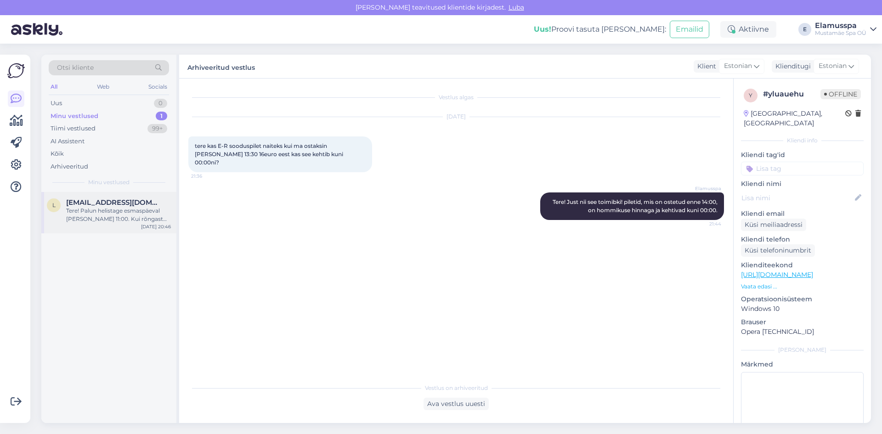
click at [127, 219] on div "Tere! Palun helistage esmaspäeval [PERSON_NAME] 11:00. Kui rõngast on leitud, a…" at bounding box center [118, 215] width 105 height 17
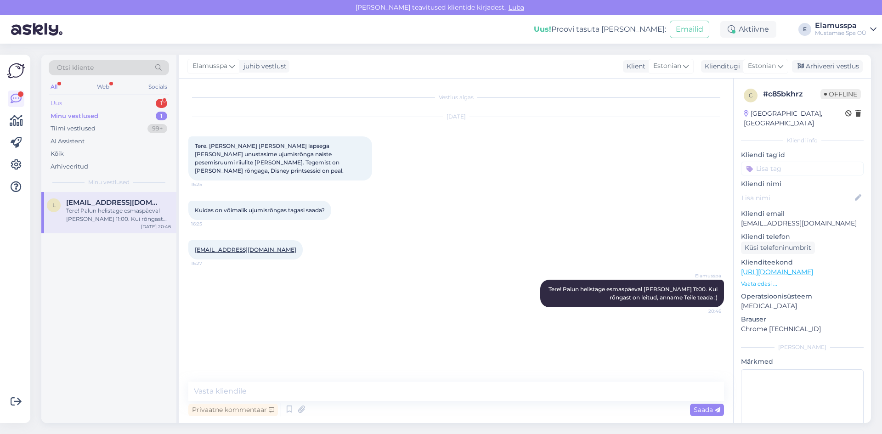
click at [73, 99] on div "Uus 1" at bounding box center [109, 103] width 120 height 13
click at [87, 201] on span "#0bnla69f" at bounding box center [84, 202] width 36 height 8
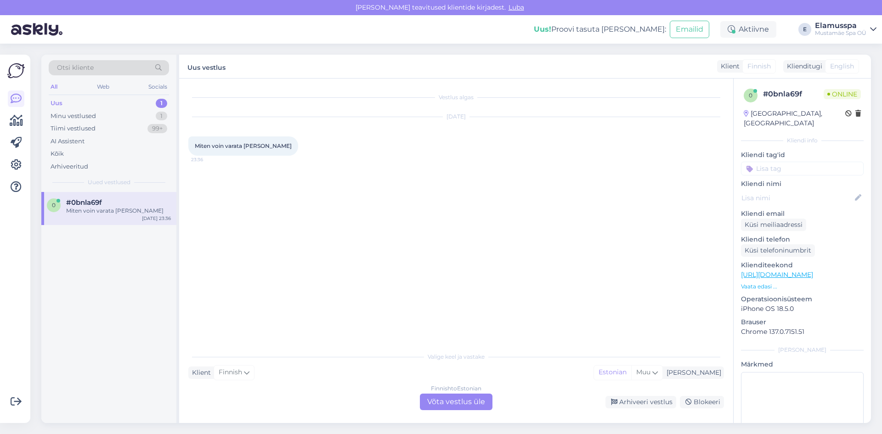
click at [438, 405] on div "Finnish to Estonian Võta vestlus üle" at bounding box center [456, 402] width 73 height 17
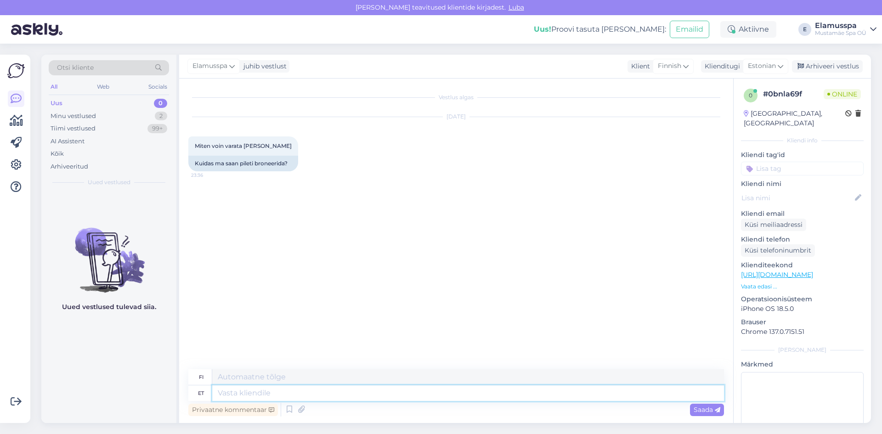
click at [257, 394] on textarea at bounding box center [468, 393] width 512 height 16
type textarea "Tere!"
type textarea "Hei!"
type textarea "Tere! Ei p"
type textarea "Hei! Ei"
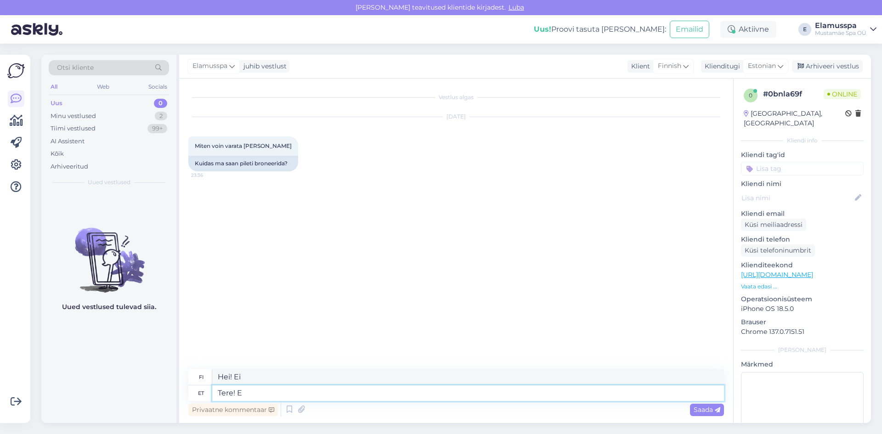
type textarea "Tere!"
type textarea "Hei!"
type textarea "Tere! elamus"
type textarea "Hei! kokemus"
type textarea "Tere!"
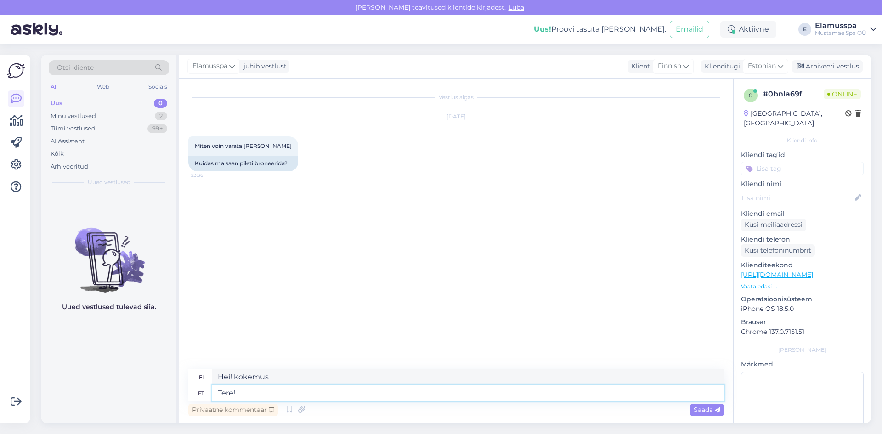
type textarea "Hei!"
type textarea "Tere! ElamusSpa"
type textarea "Hei! ElamusSpa"
type textarea "Tere! ElamusSpa pileteid"
type textarea "Hei! ElamusSpan [PERSON_NAME]"
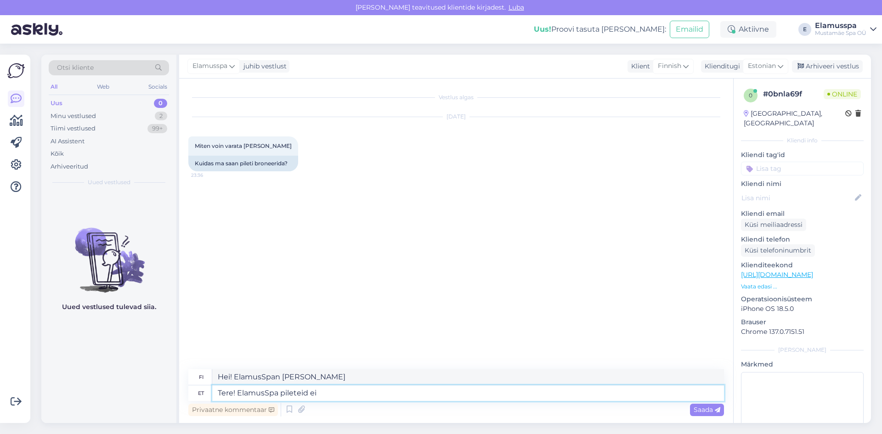
type textarea "Tere! ElamusSpa pileteid ei"
type textarea "Hei! Ei lippuja ElamusSpaan"
type textarea "Tere! ElamusSpa pileteid ei ole"
type textarea "Hei! ElamusSpaan ei ole lippuja saatavilla"
type textarea "Tere! ElamusSpa pileteid ei [PERSON_NAME]"
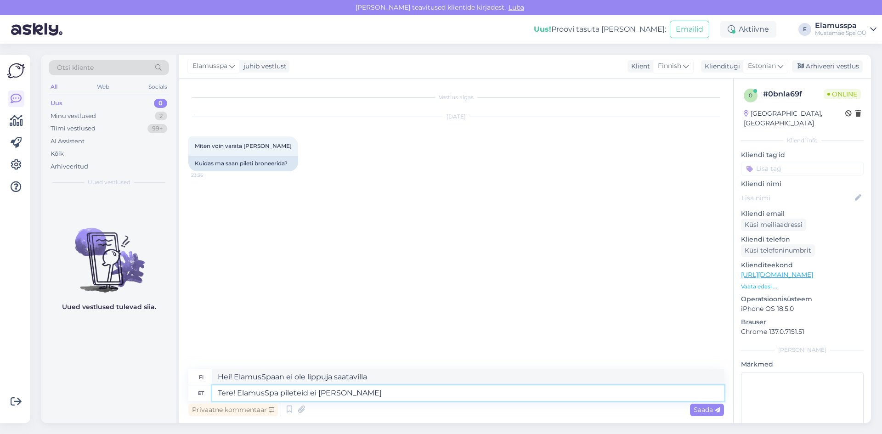
type textarea "Hei! ElamusSpan lippuja ei tarvita."
type textarea "Tere! ElamusSpa pileteid ei ole"
type textarea "Hei! ElamusSpaan ei ole lippuja saatavilla"
type textarea "Tere! ElamusSpa pileteid ei b"
type textarea "Hei! Ei lippuja ElamusSpaan"
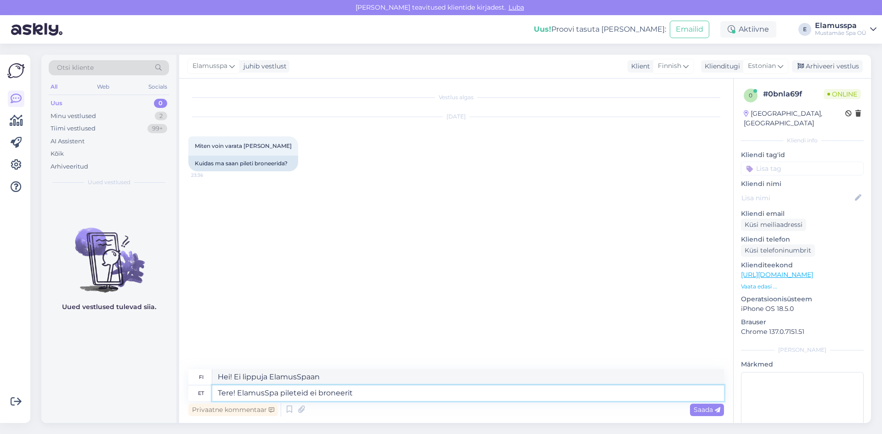
type textarea "Tere! ElamusSpa pileteid ei broneerita"
type textarea "Hei! ElamusSpan lippuja ei ole varattu."
type textarea "Tere! ElamusSpa pileteid ei broneerita. Saaate"
type textarea "Hei! ElamusSpan lippuja ei ole varattu. [PERSON_NAME]"
type textarea "Tere! ElamusSpa pileteid ei broneerita. Saate lihtsalt"
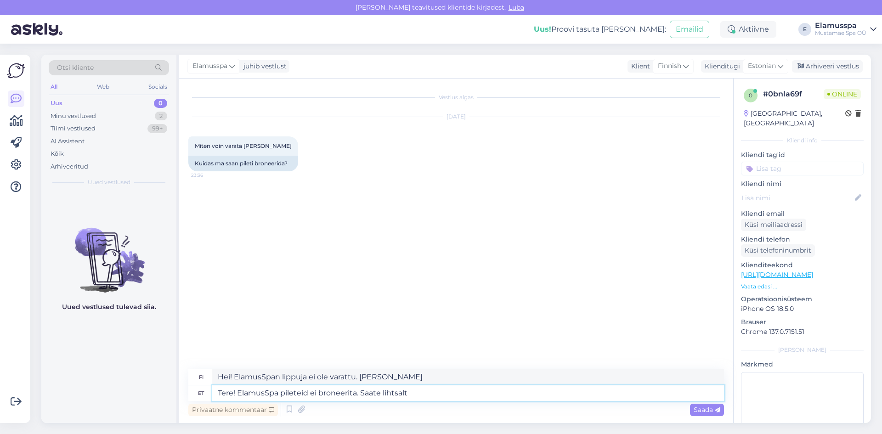
type textarea "Hei! ElamusSpan lippuja ei ole varattu. [PERSON_NAME] yksinkertaisesti"
type textarea "Tere! ElamusSpa pileteid ei broneerita. Saate lihtsalt tulla"
type textarea "Hei! ElamusSpan lippuja ei ole varattu. [PERSON_NAME] vain tulla."
type textarea "Tere! ElamusSpa pileteid ei broneerita. Saate lihtsalt tulla teile"
type textarea "Hei! ElamusSpan lippuja ei ole varattu. Voit tulla vain luoksesi."
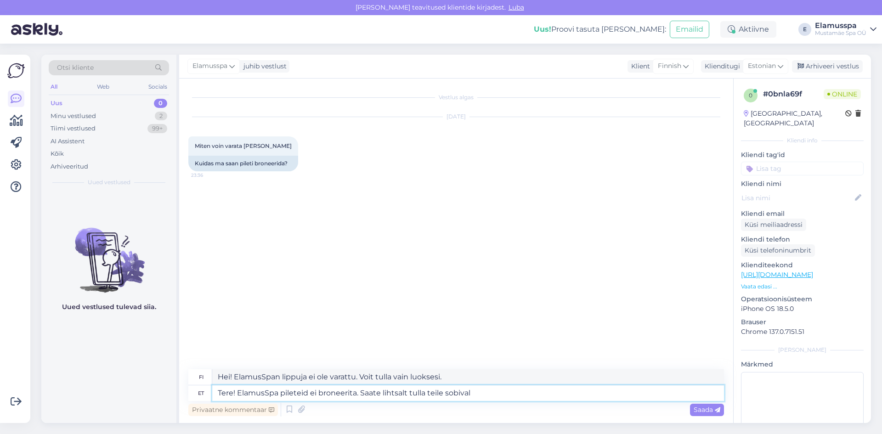
type textarea "Tere! ElamusSpa pileteid ei broneerita. Saate lihtsalt tulla teile sobival"
type textarea "Hei! ElamusSpan lippuja ei [PERSON_NAME] varattu. Voit tulla käymään meillä sin…"
type textarea "Tere! ElamusSpa pileteid ei broneerita. Saate lihtsalt tulla teile sobival a"
type textarea "Hei! ElamusSpan lippuja ei ole varattu. Voit tulla silloin, kun sinulle sopii."
type textarea "Tere! ElamusSpa pileteid ei broneerita. Saate lihtsalt tulla teile sobival [PER…"
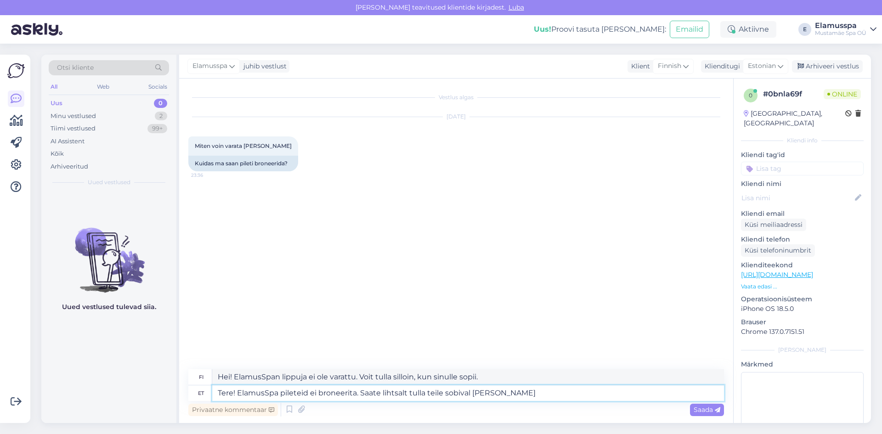
type textarea "Hei! ElamusSpan lippuja ei [PERSON_NAME] varattu. Voit tulla silloin, kun sinul…"
type textarea "Tere! ElamusSpa pileteid ei broneerita. Saate lihtsalt tulla teile sobival [PER…"
type textarea "Hei! ElamusSpan lippuja ei ole varattu. Voit tulla silloin, kun sinulle sopii."
type textarea "Tere! ElamusSpa pileteid ei broneerita. Saate lihtsalt tulla teile sobival ajal…"
type textarea "Hei! ElamusSpan lippuja ei ole varattu. [PERSON_NAME] vain tulla sinulle sopiva…"
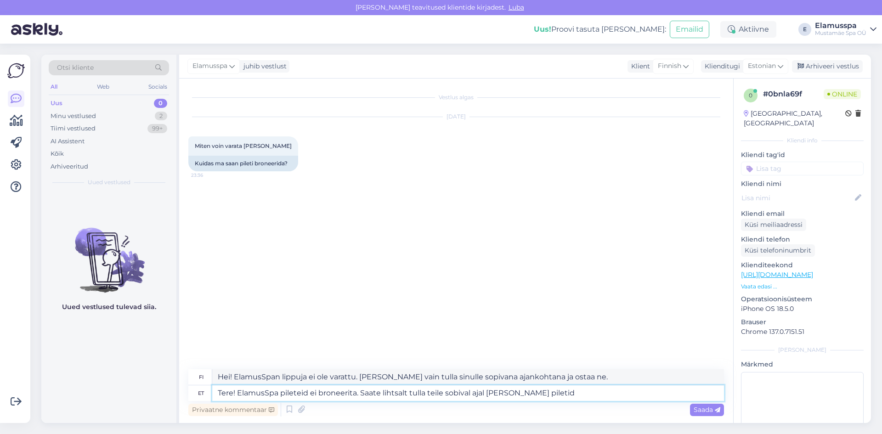
type textarea "Tere! ElamusSpa pileteid ei broneerita. Saate lihtsalt tulla teile sobival ajal…"
type textarea "Hei! ElamusSpan lippuja ei ole varattu. [PERSON_NAME] vain tulla sinulle sopiva…"
type textarea "Tere! ElamusSpa pileteid ei broneerita. Saate lihtsalt tulla teile sobival ajal…"
type textarea "Hei! ElamusSpan lippuja ei ole varattu. [PERSON_NAME] yksinkertaisesti tulla pa…"
type textarea "Tere! ElamusSpa pileteid ei broneerita. Saate lihtsalt tulla teile sobival ajal…"
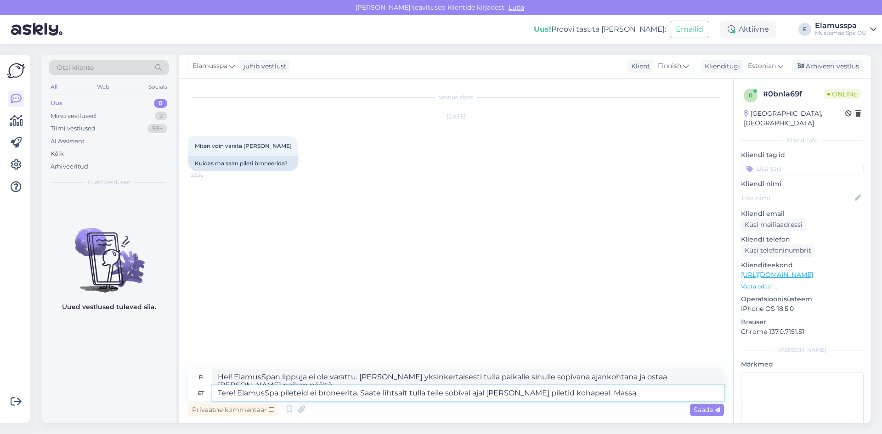
type textarea "Hei! ElamusSpan lippuja ei ole varattu. [PERSON_NAME] yksinkertaisesti tulla si…"
type textarea "Tere! ElamusSpa pileteid ei broneerita. Saate lihtsalt tulla teile sobival ajal…"
type textarea "Hei! ElamusSpan lippuja ei ole varattu. [PERSON_NAME] yksinkertaisesti tulla si…"
type textarea "Tere! ElamusSpa pileteid ei broneerita. Saate lihtsalt tulla teile sobival ajal…"
type textarea "Hei! ElamusSpan lippuja ei ole varattu. [PERSON_NAME] yksinkertaisesti tulla si…"
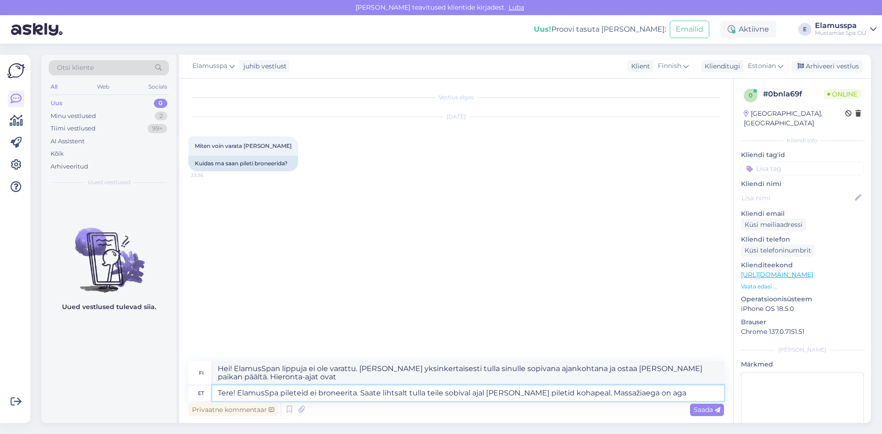
type textarea "Tere! ElamusSpa pileteid ei broneerita. Saate lihtsalt tulla teile sobival ajal…"
type textarea "Hei! ElamusSpan lippuja ei ole varattu. [PERSON_NAME] yksinkertaisesti tulla si…"
type textarea "Tere! ElamusSpa pileteid ei broneerita. Saate lihtsalt tulla teile sobival ajal…"
type textarea "Hei! ElamusSpan lippuja ei ole varattu. [PERSON_NAME] yksinkertaisesti tulla si…"
type textarea "Tere! ElamusSpa pileteid ei broneerita. Saate lihtsalt tulla teile sobival ajal…"
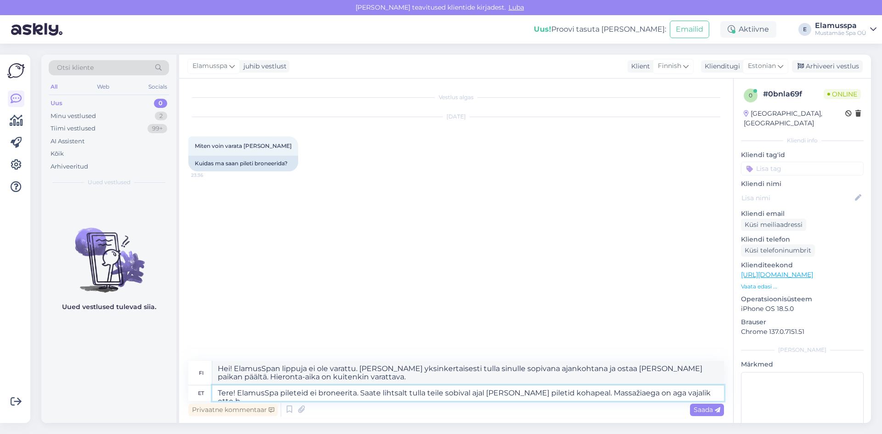
type textarea "Hei! ElamusSpan lippuja ei ole varattu. [PERSON_NAME] yksinkertaisesti tulla si…"
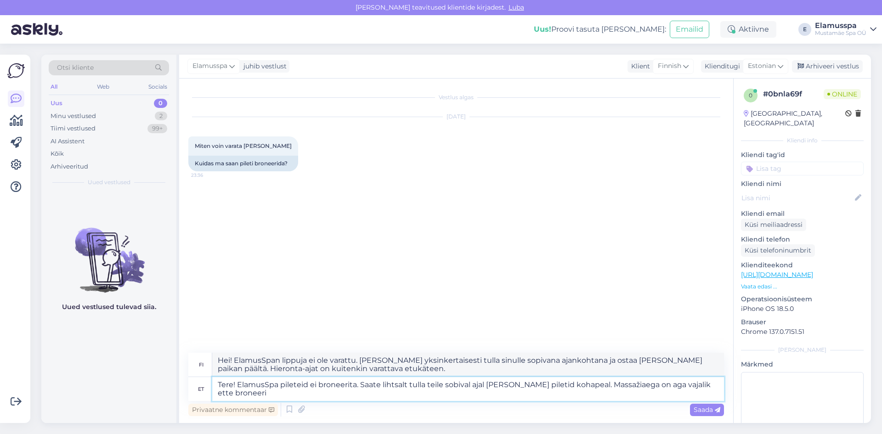
type textarea "Tere! ElamusSpa pileteid ei broneerita. Saate lihtsalt tulla teile sobival ajal…"
type textarea "Hei! ElamusSpan lippuja ei ole varattu. [PERSON_NAME] yksinkertaisesti tulla si…"
type textarea "Tere! ElamusSpa pileteid ei broneerita. Saate lihtsalt tulla teile sobival ajal…"
type textarea "Hei! ElamusSpan lippuja ei ole varattu. [PERSON_NAME] yksinkertaisesti tulla si…"
click at [579, 384] on textarea "Tere! ElamusSpa pileteid ei broneerita. Saate lihtsalt tulla teile sobival ajal…" at bounding box center [468, 389] width 512 height 24
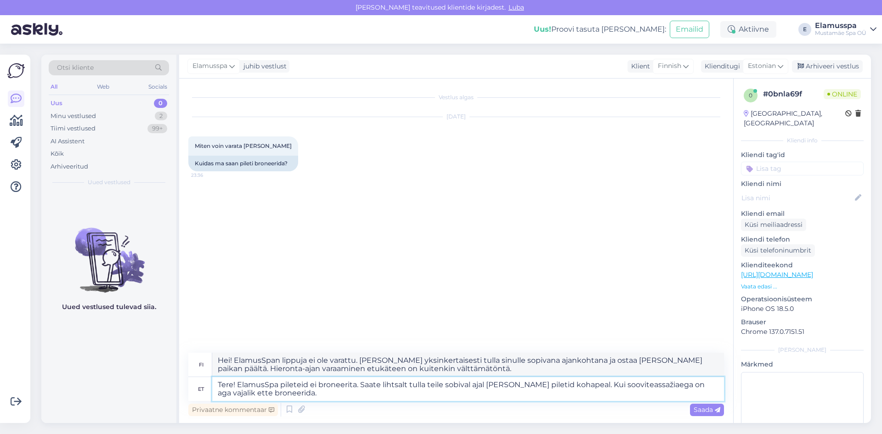
type textarea "Tere! ElamusSpa pileteid ei broneerita. Saate lihtsalt tulla teile sobival ajal…"
type textarea "Hei! ElamusSpa ei ota vastaan varauksia. [PERSON_NAME] yksinkertaisesti tulla s…"
type textarea "Tere! ElamusSpa pileteid ei broneerita. Saate lihtsalt tulla teile sobival ajal…"
type textarea "Hei! ElamusSpan lippuja ei ole varattu. [PERSON_NAME] yksinkertaisesti tulla si…"
type textarea "Tere! ElamusSpa pileteid ei broneerita. Saate lihtsalt tulla teile sobival ajal…"
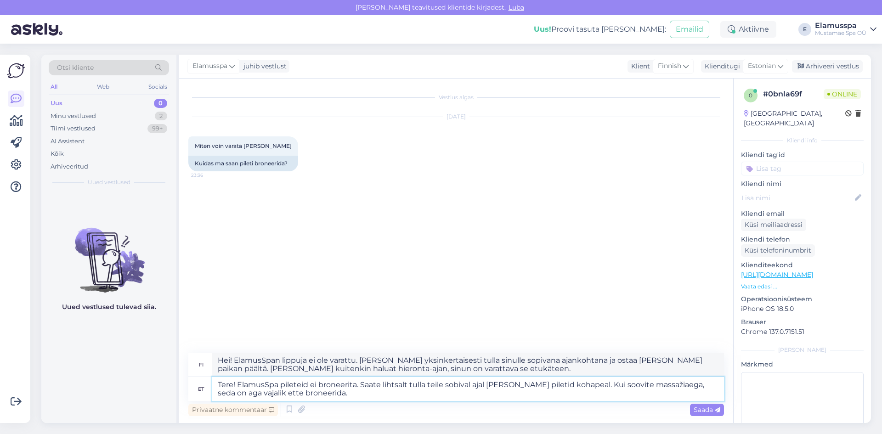
type textarea "Hei! ElamusSpan lippuja ei ole varattu. [PERSON_NAME] yksinkertaisesti tulla si…"
type textarea "Tere! ElamusSpa pileteid ei broneerita. Saate lihtsalt tulla teile sobival ajal…"
click at [693, 411] on span "Saada" at bounding box center [706, 410] width 27 height 8
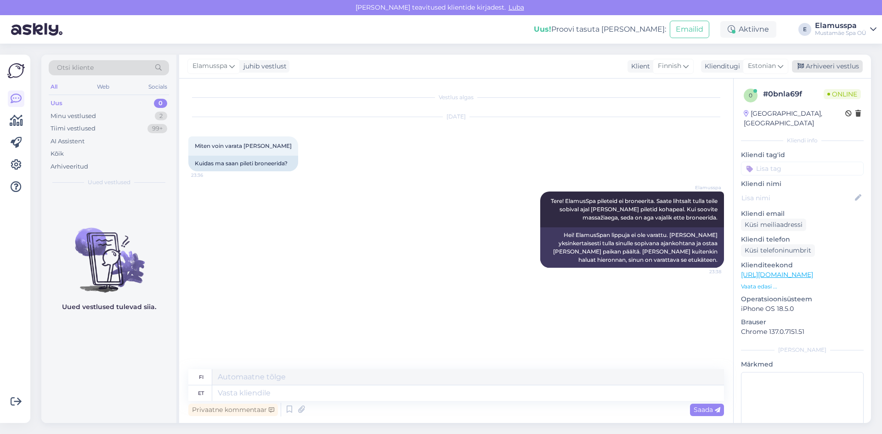
click at [817, 63] on div "Arhiveeri vestlus" at bounding box center [827, 66] width 71 height 12
